Goal: Task Accomplishment & Management: Complete application form

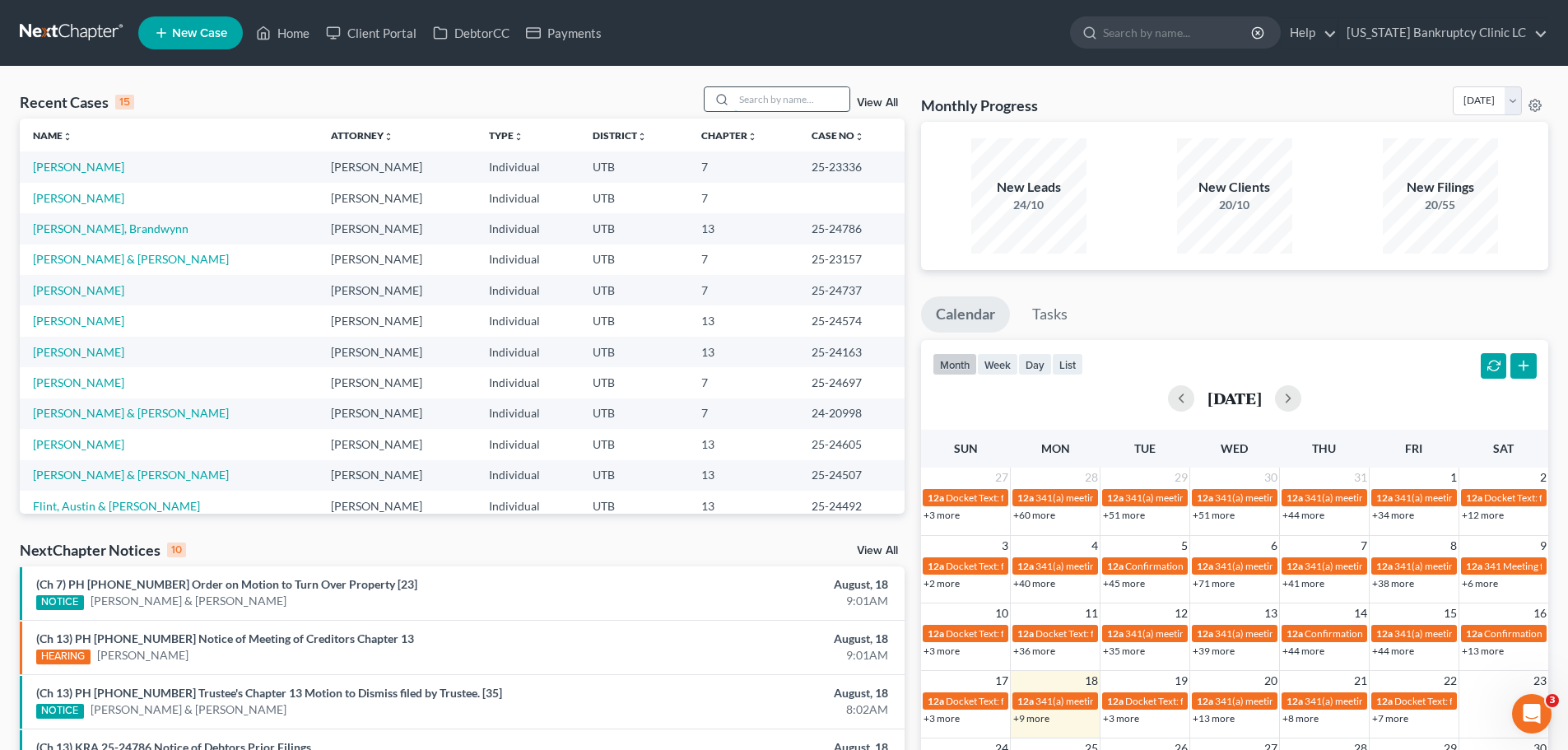
click at [776, 100] on input "search" at bounding box center [792, 99] width 115 height 24
type input "[PERSON_NAME]"
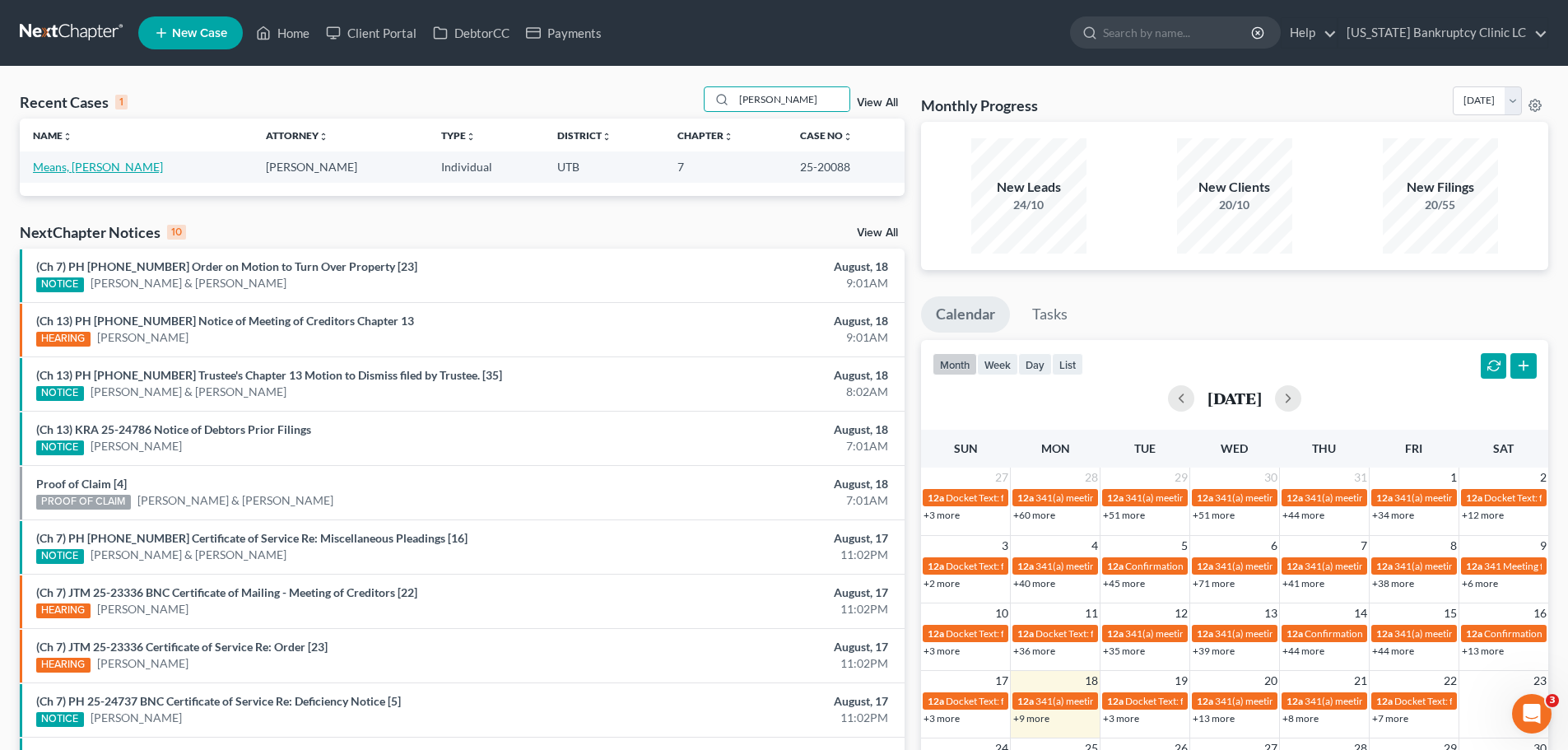
click at [49, 167] on link "Means, [PERSON_NAME]" at bounding box center [97, 167] width 130 height 14
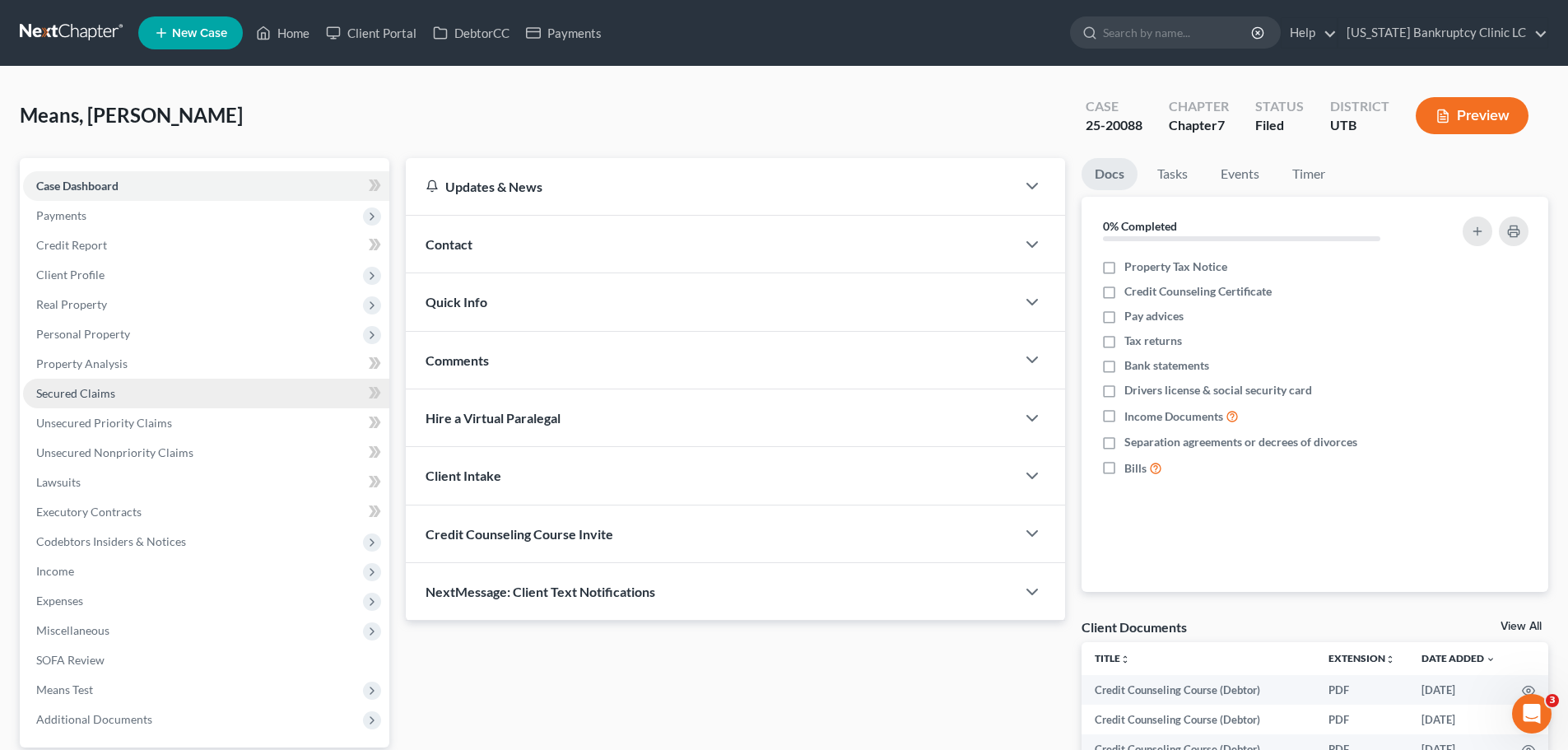
click at [195, 393] on link "Secured Claims" at bounding box center [206, 394] width 367 height 30
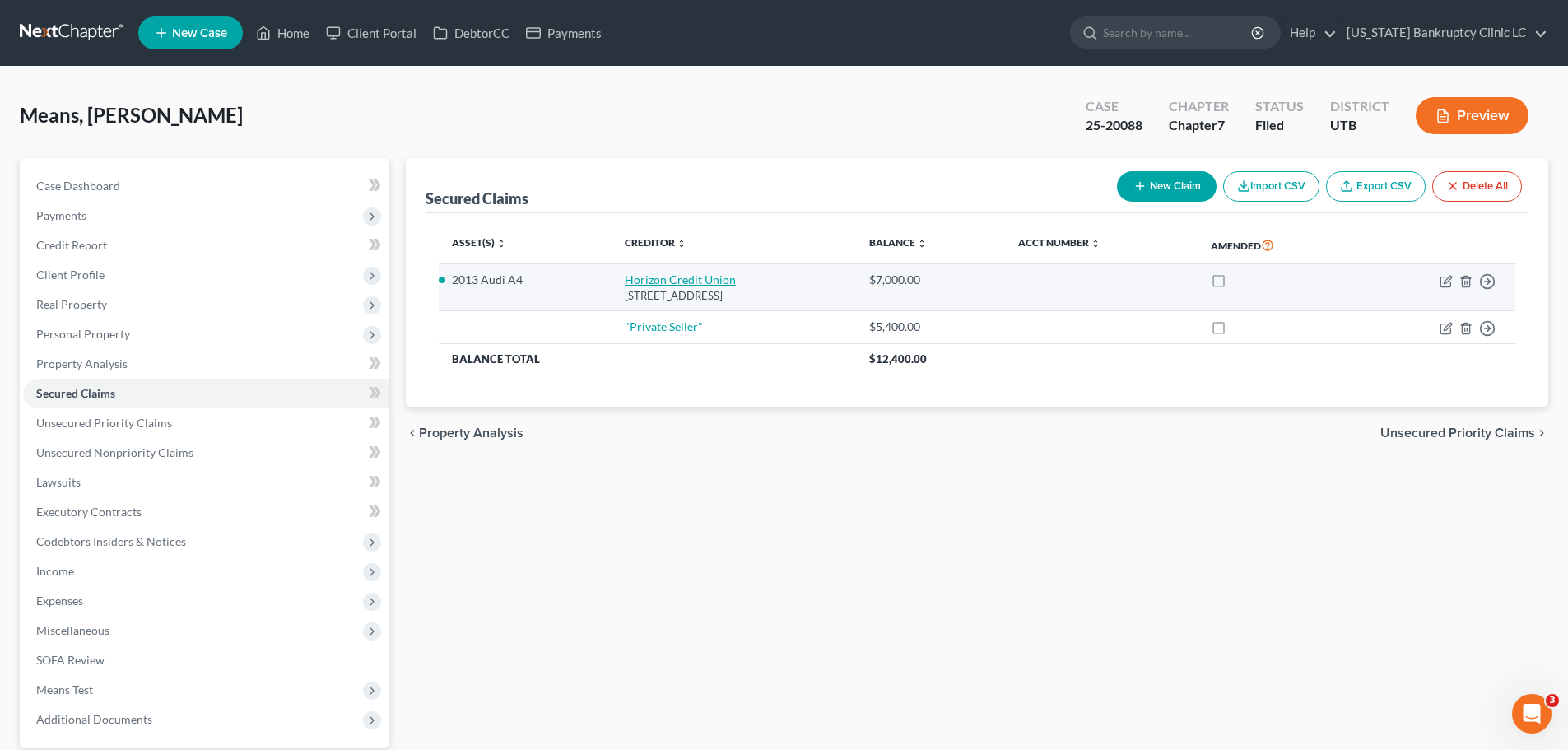
click at [660, 282] on link "Horizon Credit Union" at bounding box center [680, 279] width 111 height 14
select select "46"
select select "2"
select select "0"
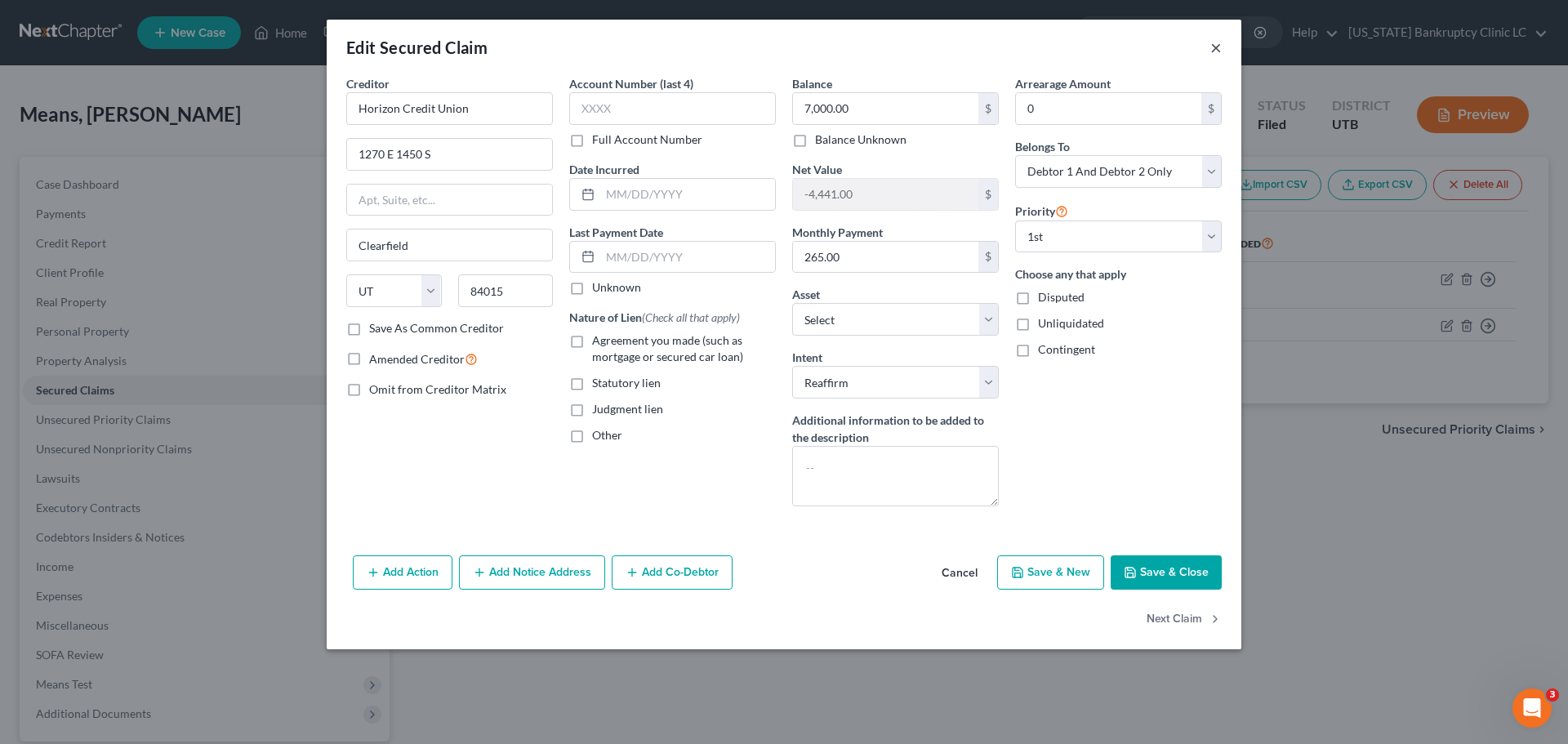
click at [1216, 46] on button "×" at bounding box center [1216, 47] width 11 height 19
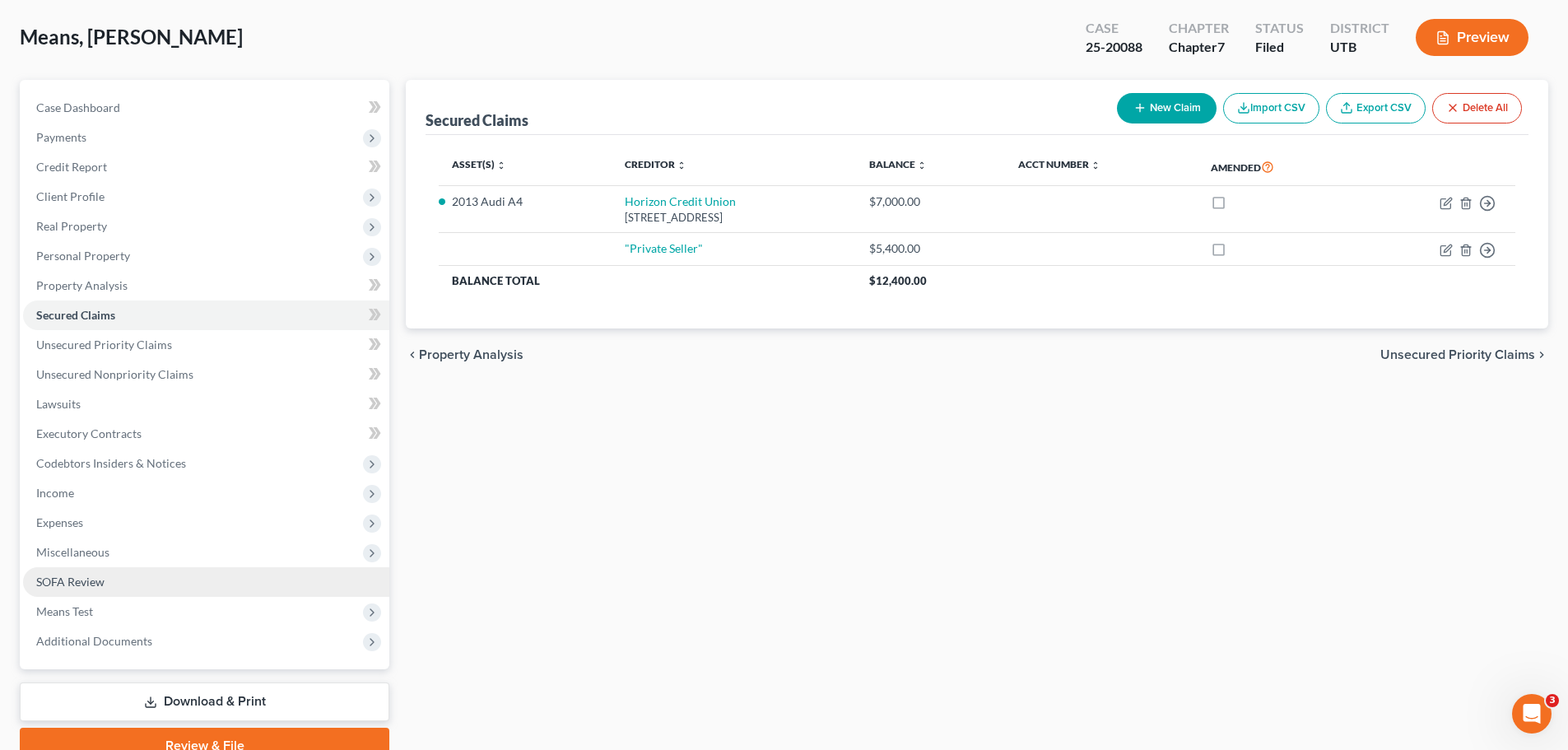
scroll to position [155, 0]
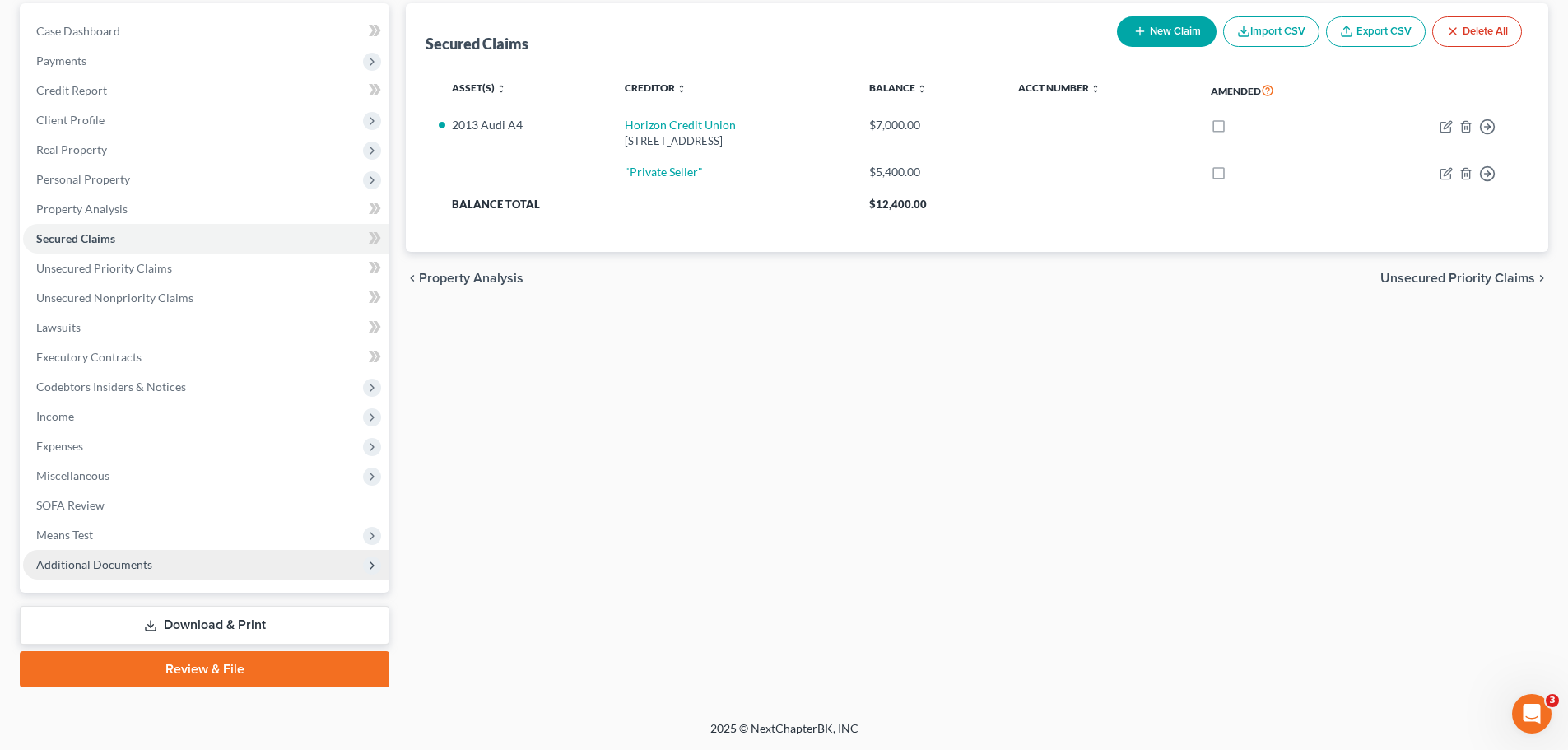
click at [145, 567] on span "Additional Documents" at bounding box center [94, 564] width 116 height 14
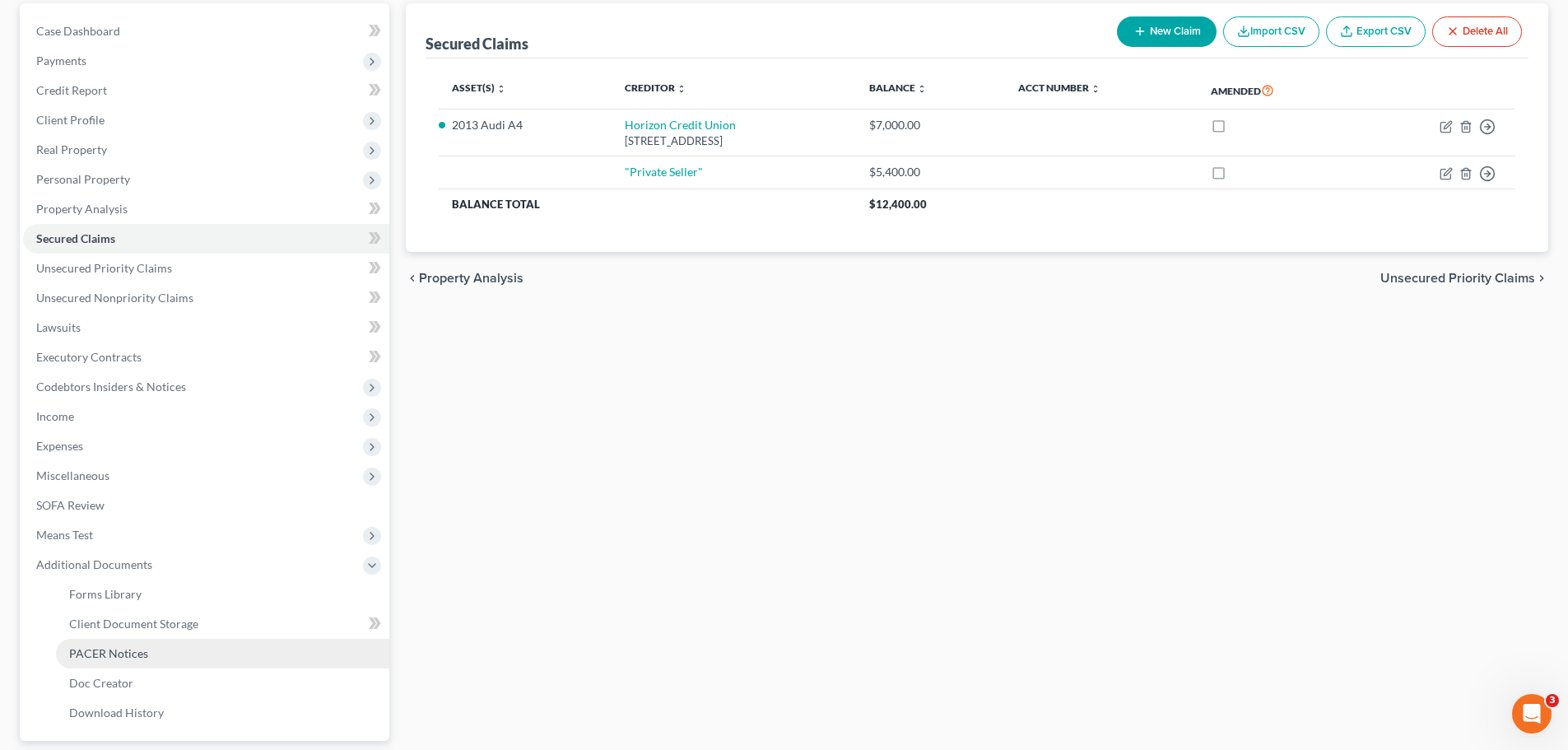
click at [185, 647] on link "PACER Notices" at bounding box center [222, 654] width 333 height 30
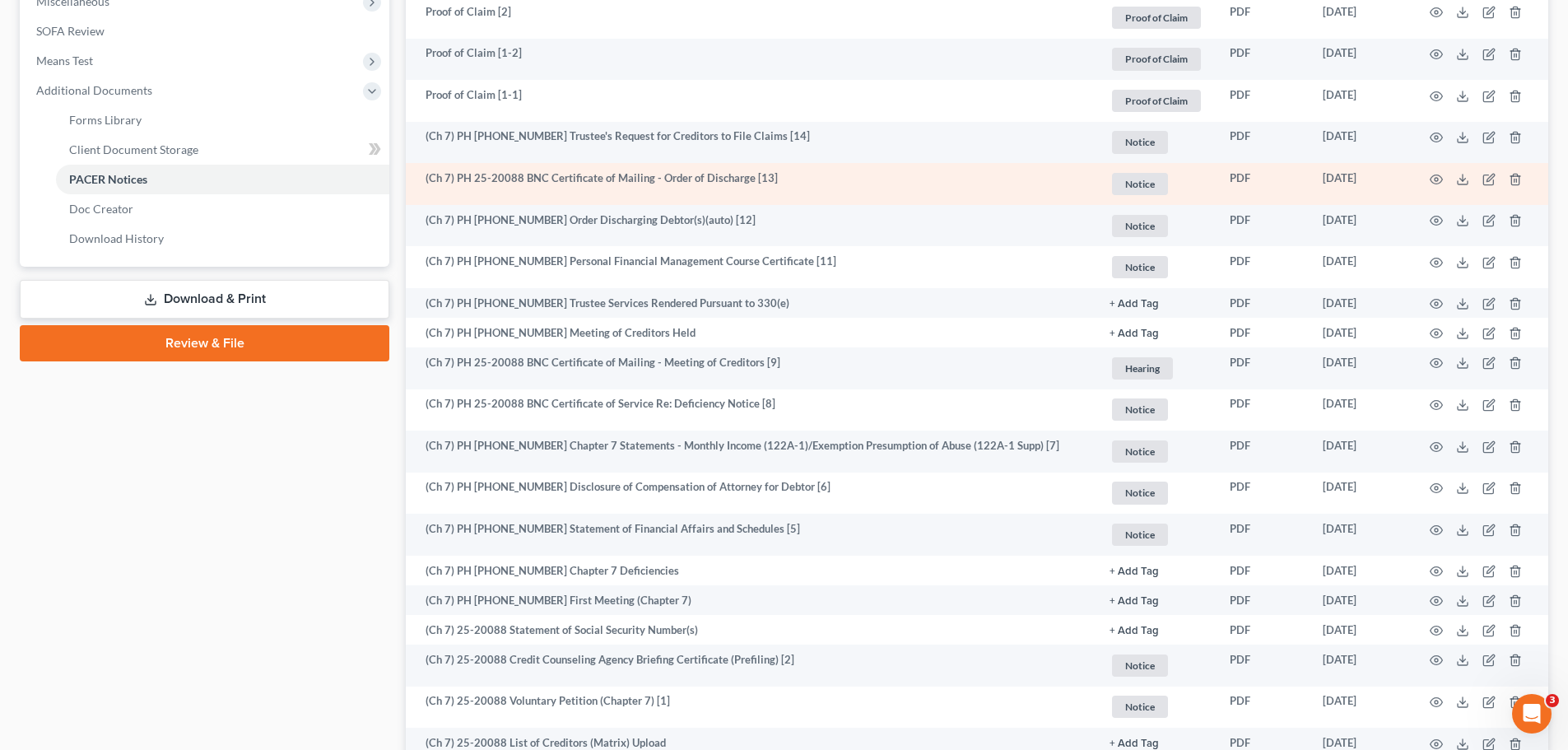
scroll to position [659, 0]
